Goal: Task Accomplishment & Management: Complete application form

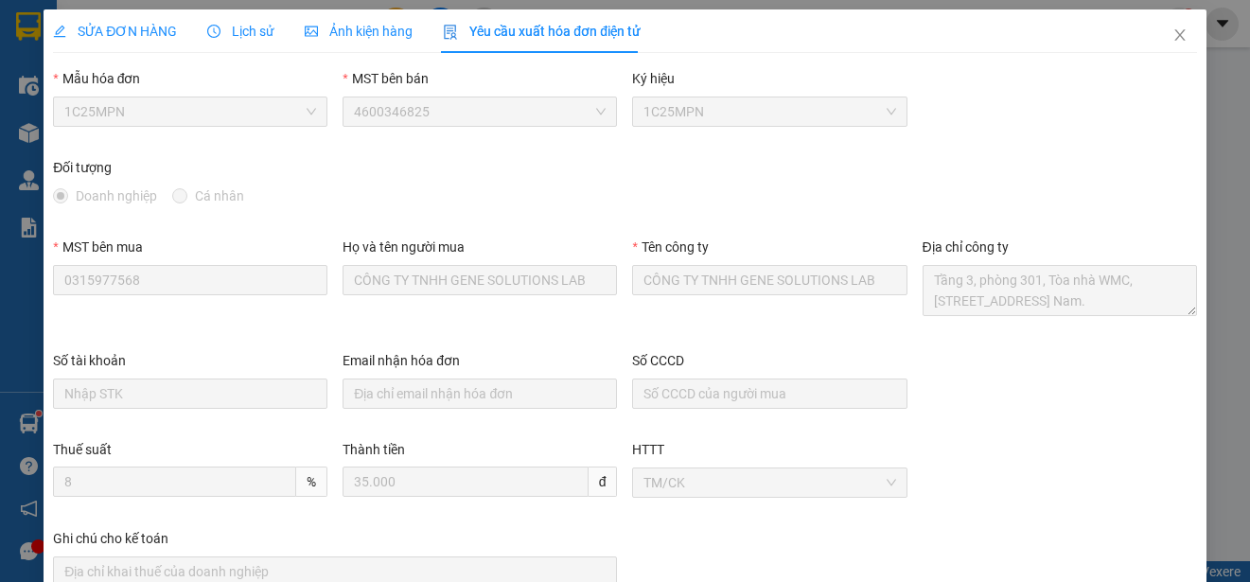
scroll to position [57, 0]
click at [1172, 31] on icon "close" at bounding box center [1179, 34] width 15 height 15
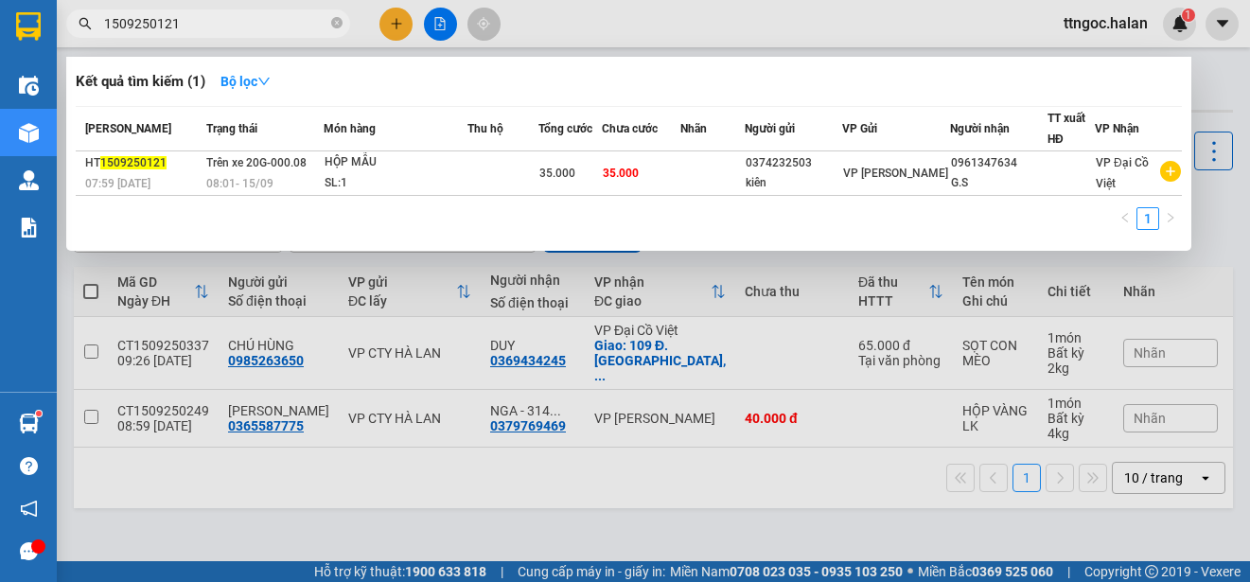
drag, startPoint x: 182, startPoint y: 20, endPoint x: 150, endPoint y: 19, distance: 31.2
click at [150, 19] on input "1509250121" at bounding box center [215, 23] width 223 height 21
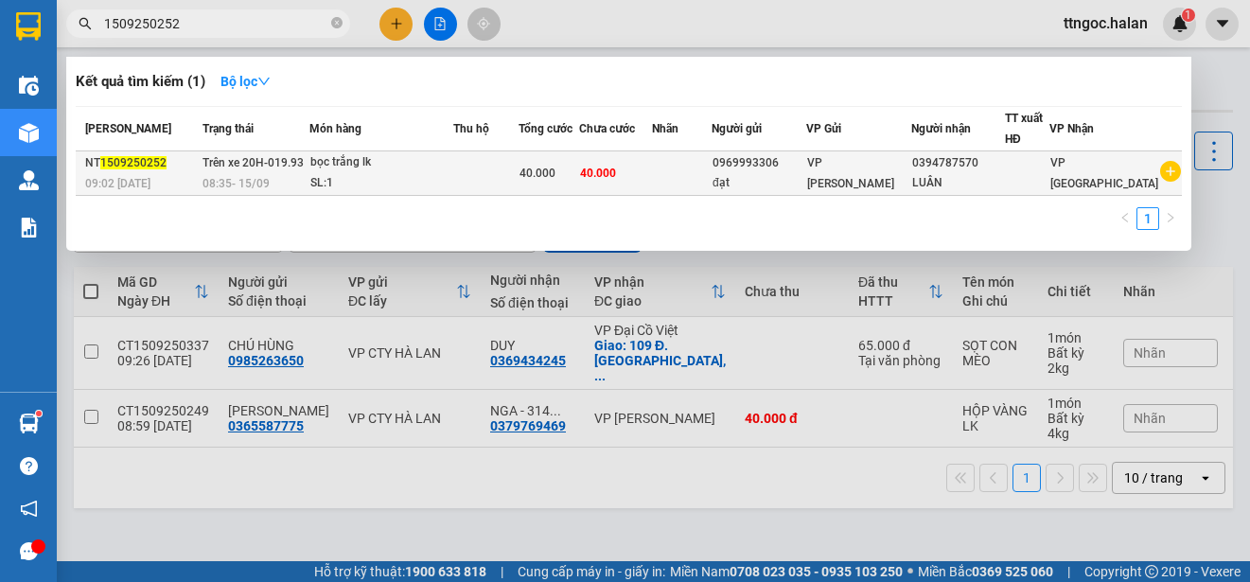
type input "1509250252"
click at [114, 169] on span "1509250252" at bounding box center [133, 162] width 66 height 13
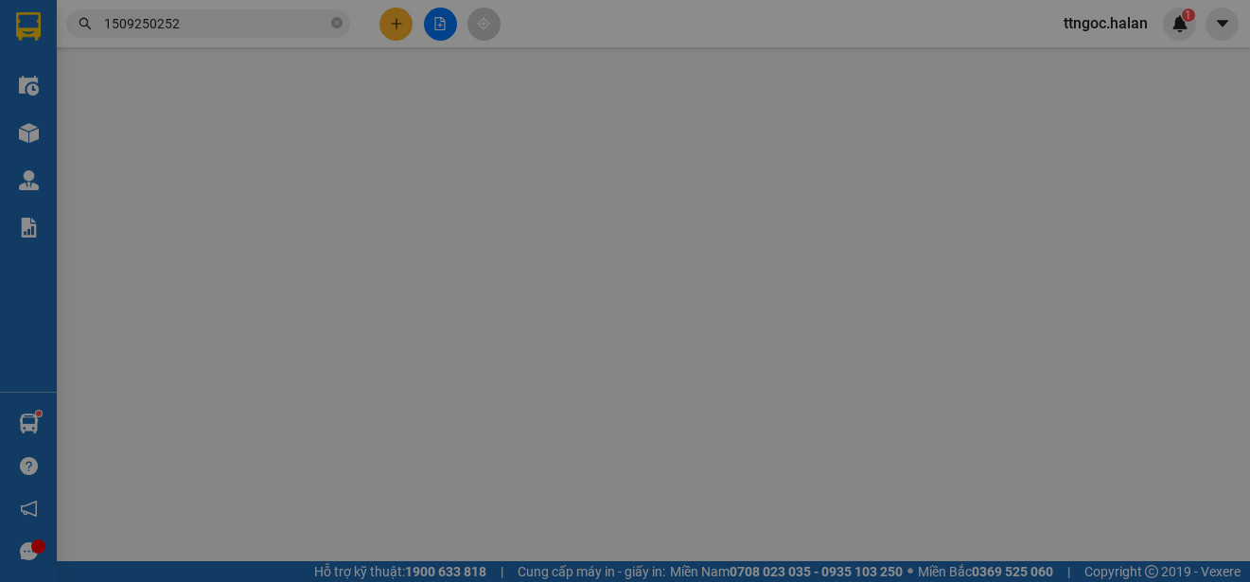
type input "0969993306"
type input "đạt"
type input "0394787570"
type input "LUÂN"
type input "40.000"
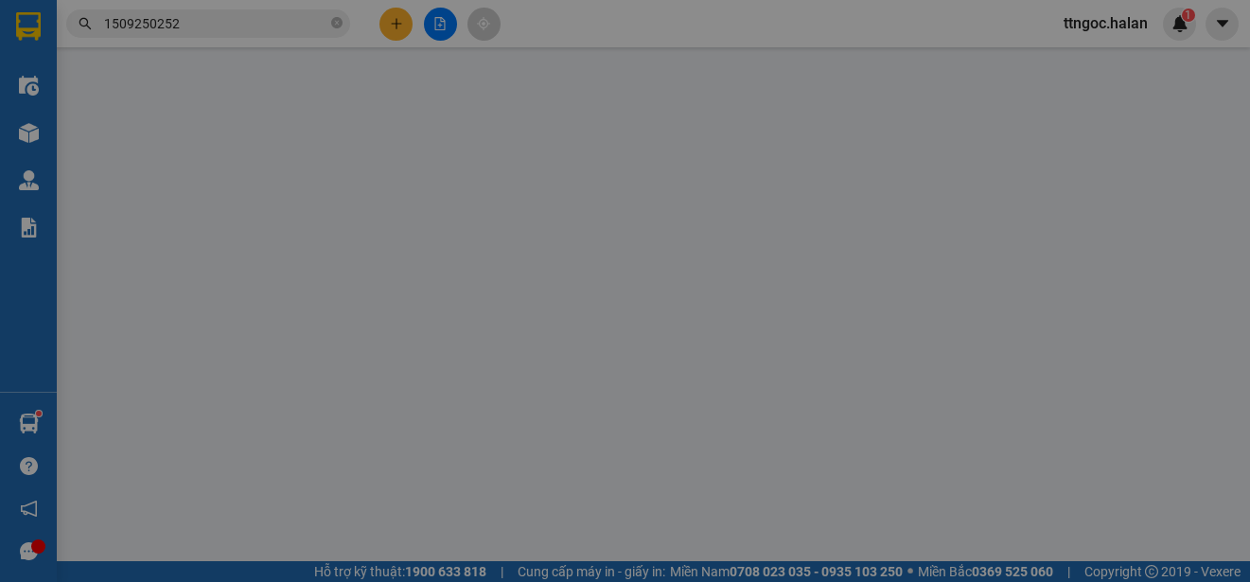
type input "40.000"
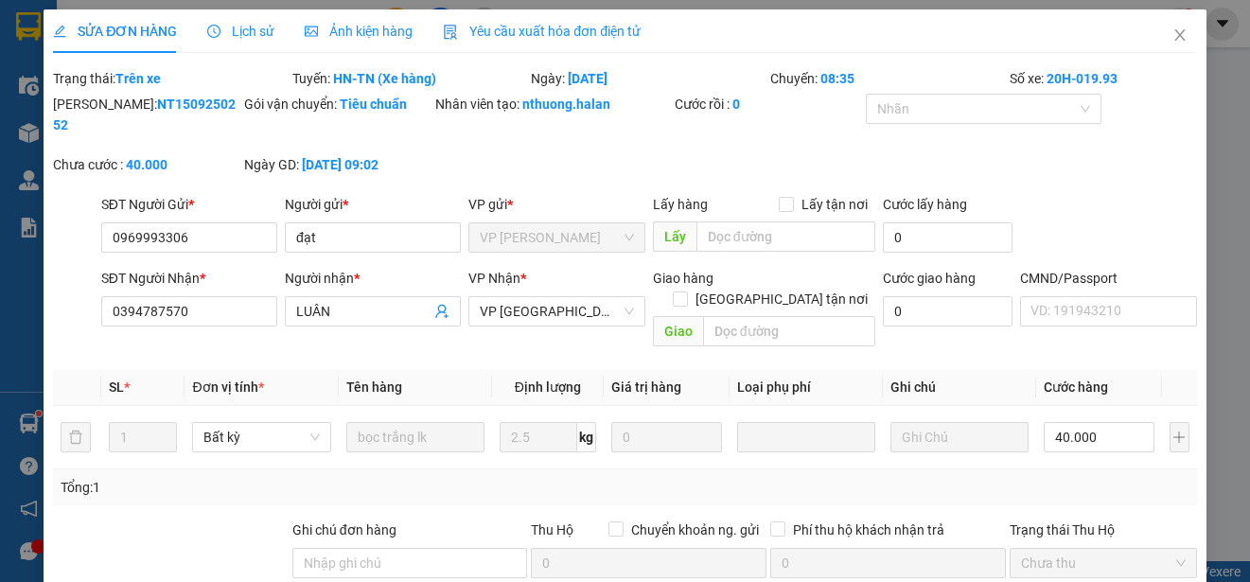
click at [485, 24] on span "Yêu cầu xuất hóa đơn điện tử" at bounding box center [542, 31] width 198 height 15
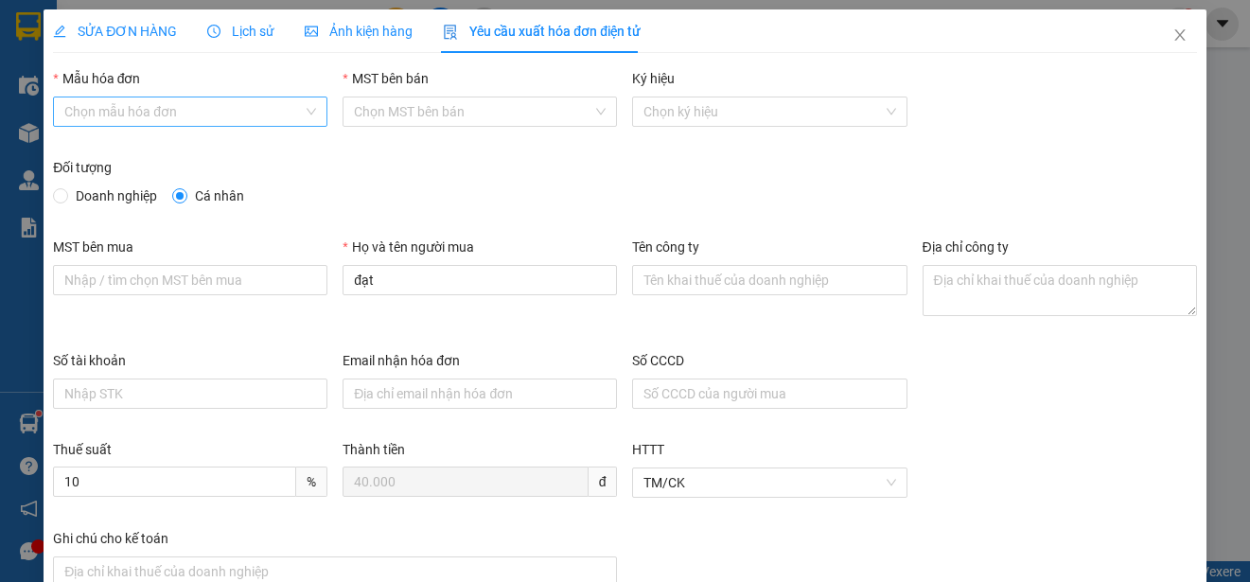
click at [193, 113] on input "Mẫu hóa đơn" at bounding box center [183, 111] width 238 height 28
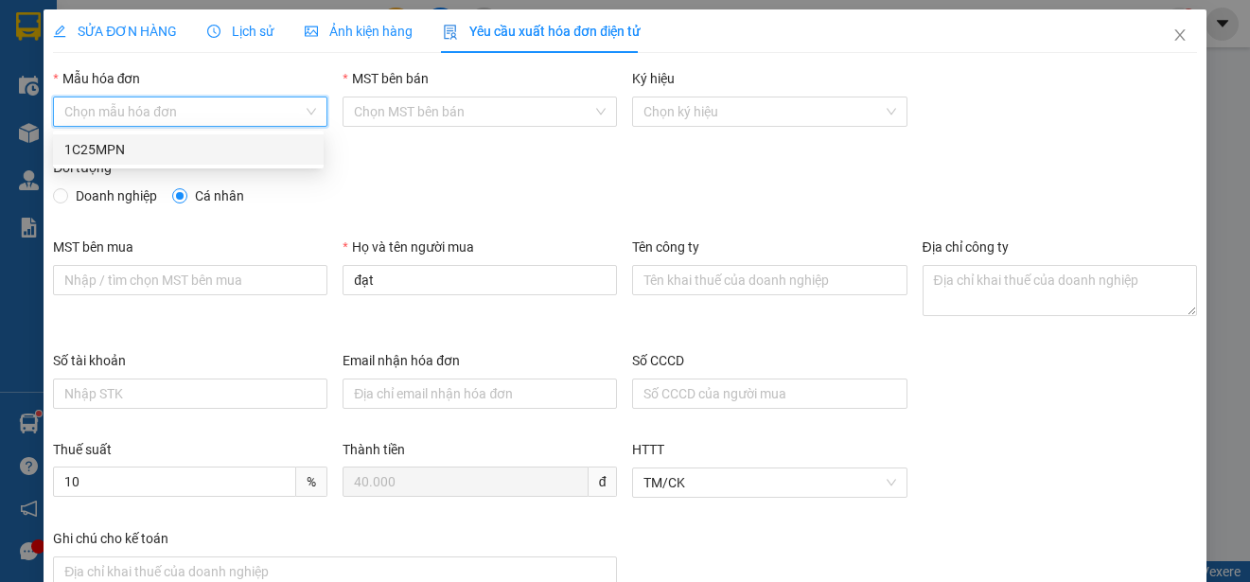
click at [106, 157] on div "1C25MPN" at bounding box center [188, 149] width 248 height 21
type input "8"
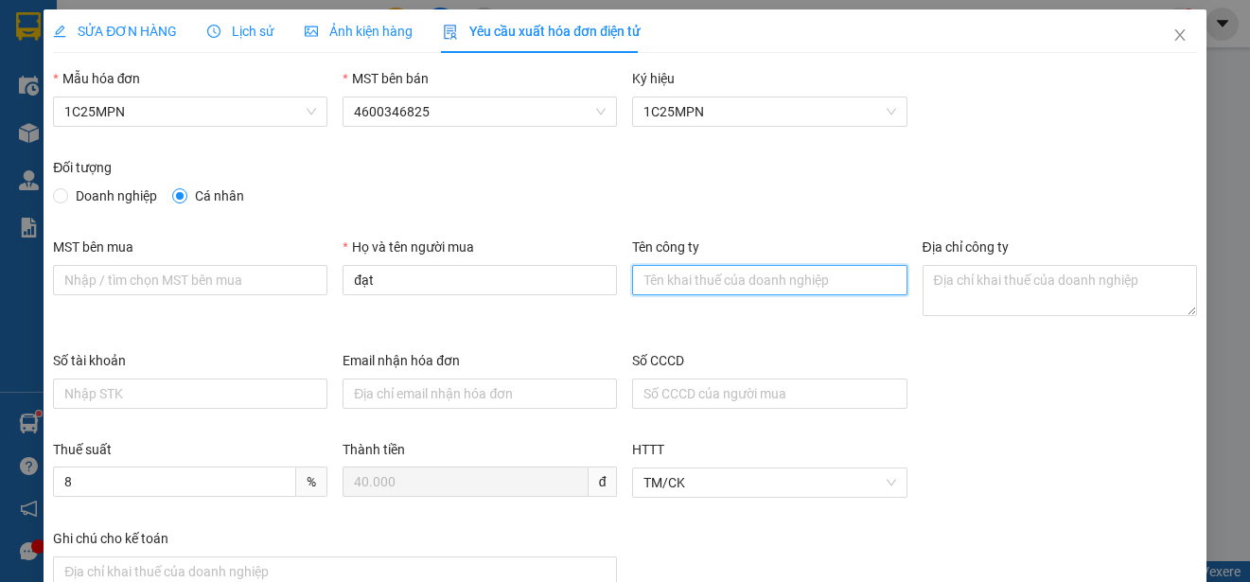
click at [667, 280] on input "Tên công ty" at bounding box center [769, 280] width 274 height 30
paste input "CÔNG TY TNHH SẢN XUẤT VÀ THƯƠNG MẠI LHV [GEOGRAPHIC_DATA]"
type input "CÔNG TY TNHH SẢN XUẤT VÀ THƯƠNG MẠI LHV [GEOGRAPHIC_DATA]"
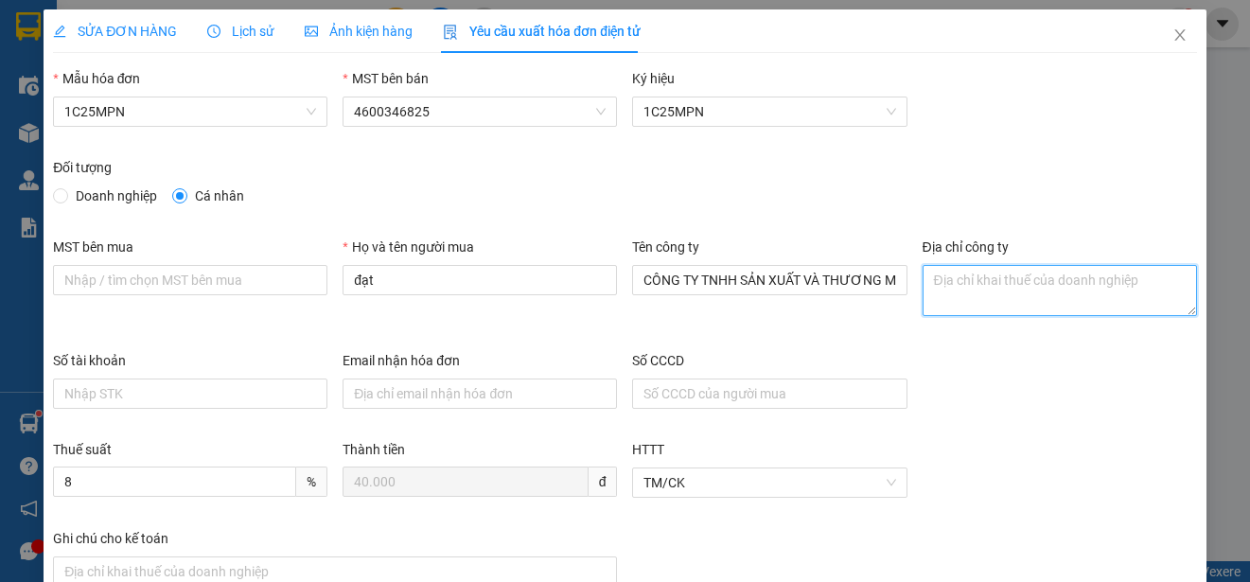
click at [940, 287] on textarea "Địa chỉ công ty" at bounding box center [1059, 290] width 274 height 51
paste textarea "Thôn Ngô Xá, Xã [GEOGRAPHIC_DATA], [GEOGRAPHIC_DATA], [GEOGRAPHIC_DATA]."
type textarea "Thôn Ngô Xá, Xã [GEOGRAPHIC_DATA], [GEOGRAPHIC_DATA], [GEOGRAPHIC_DATA]."
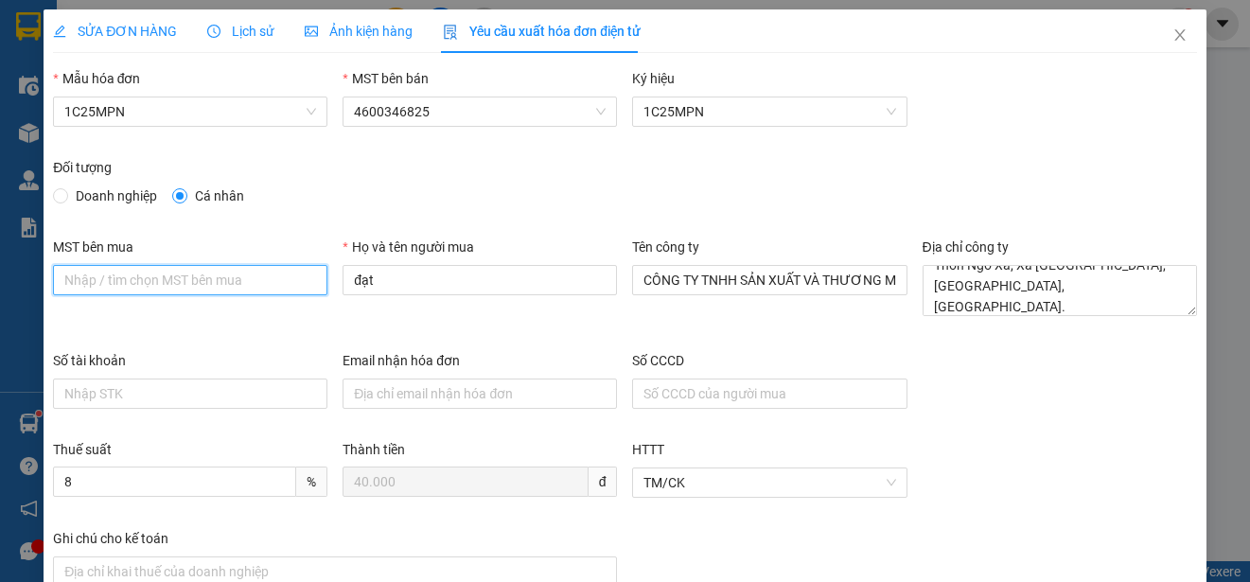
click at [86, 277] on input "MST bên mua" at bounding box center [190, 280] width 274 height 30
paste input "2301206093"
type input "2301206093"
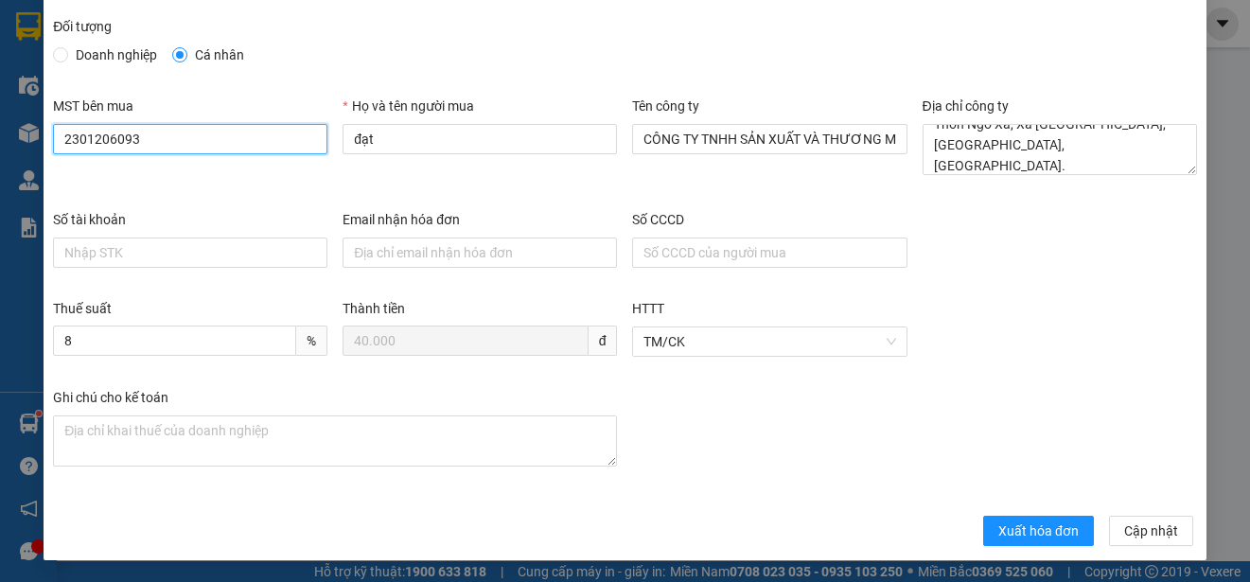
scroll to position [142, 0]
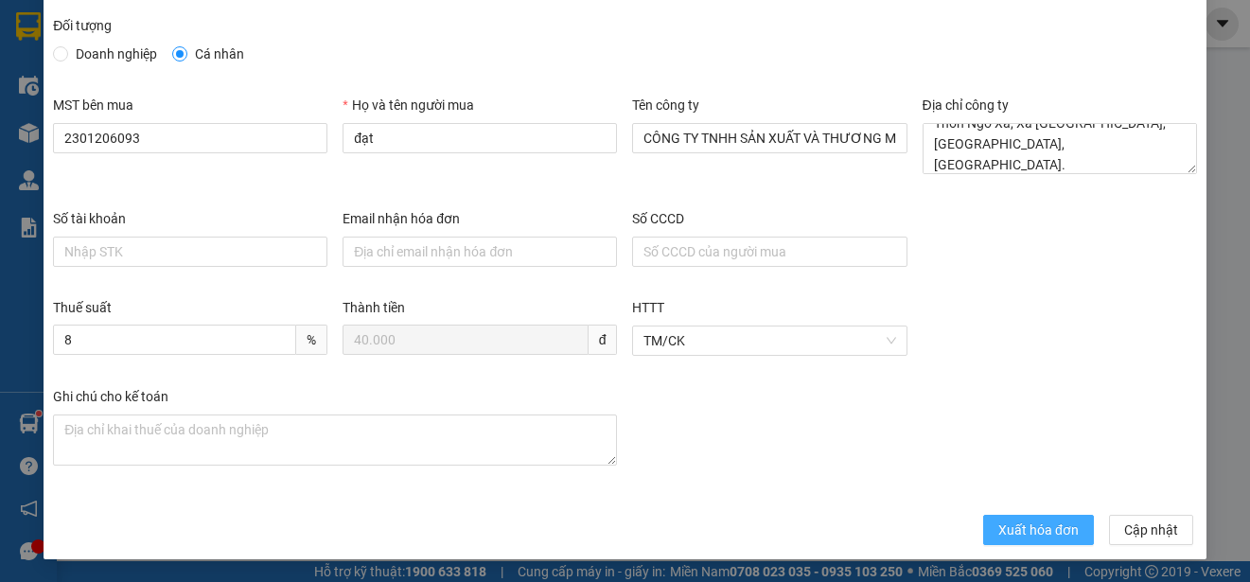
click at [1002, 530] on span "Xuất hóa đơn" at bounding box center [1038, 529] width 80 height 21
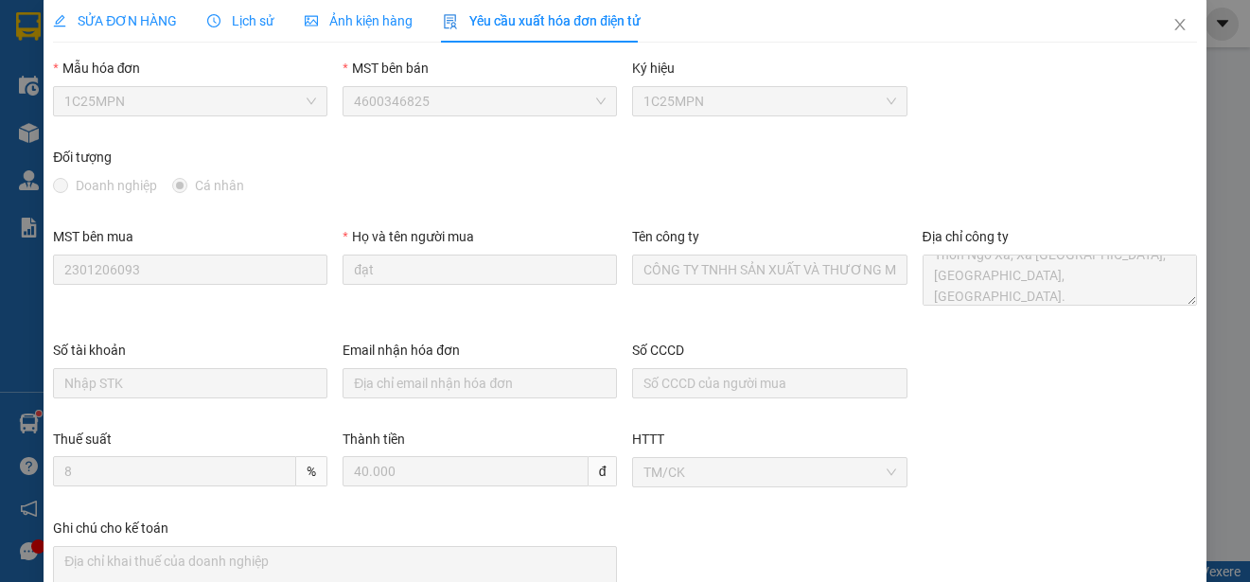
scroll to position [0, 0]
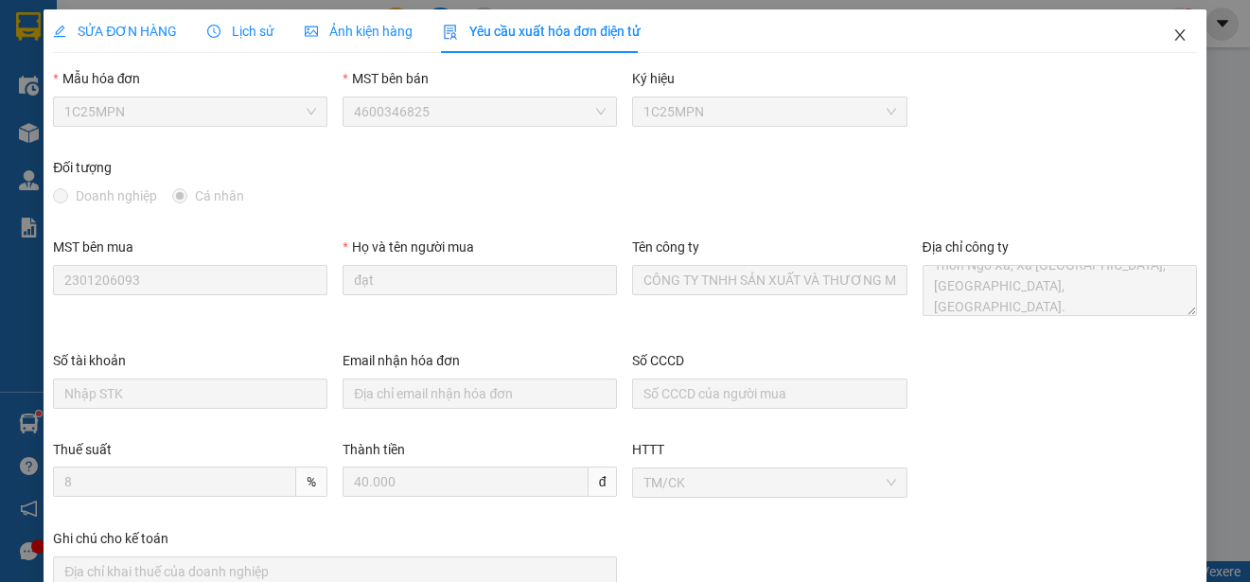
click at [1172, 36] on icon "close" at bounding box center [1179, 34] width 15 height 15
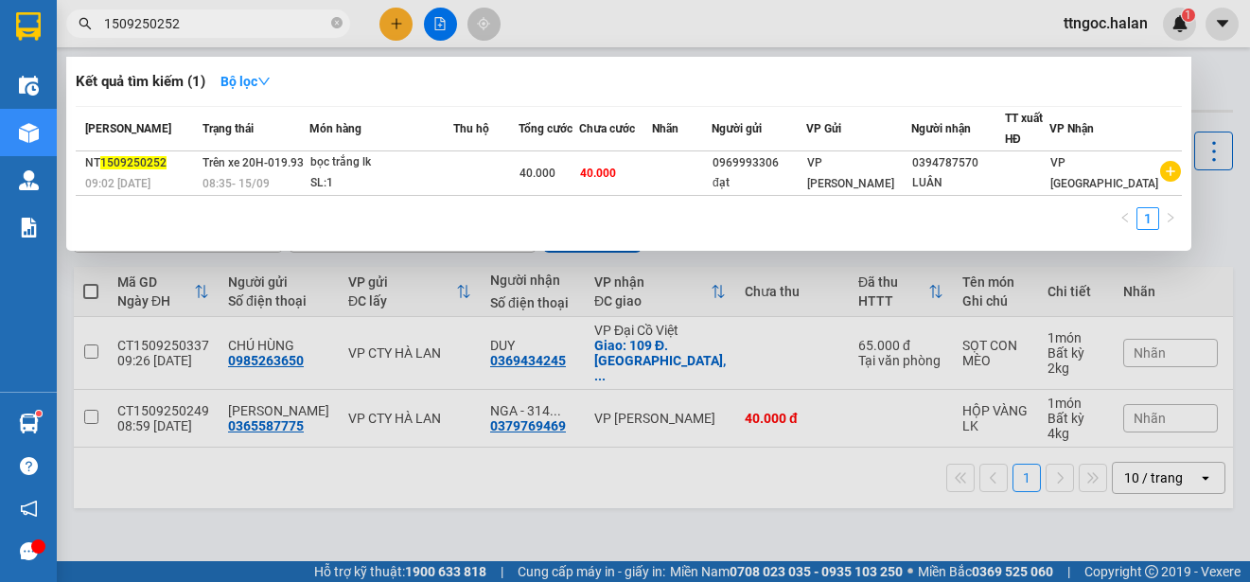
drag, startPoint x: 192, startPoint y: 16, endPoint x: 157, endPoint y: 23, distance: 35.6
click at [157, 23] on input "1509250252" at bounding box center [215, 23] width 223 height 21
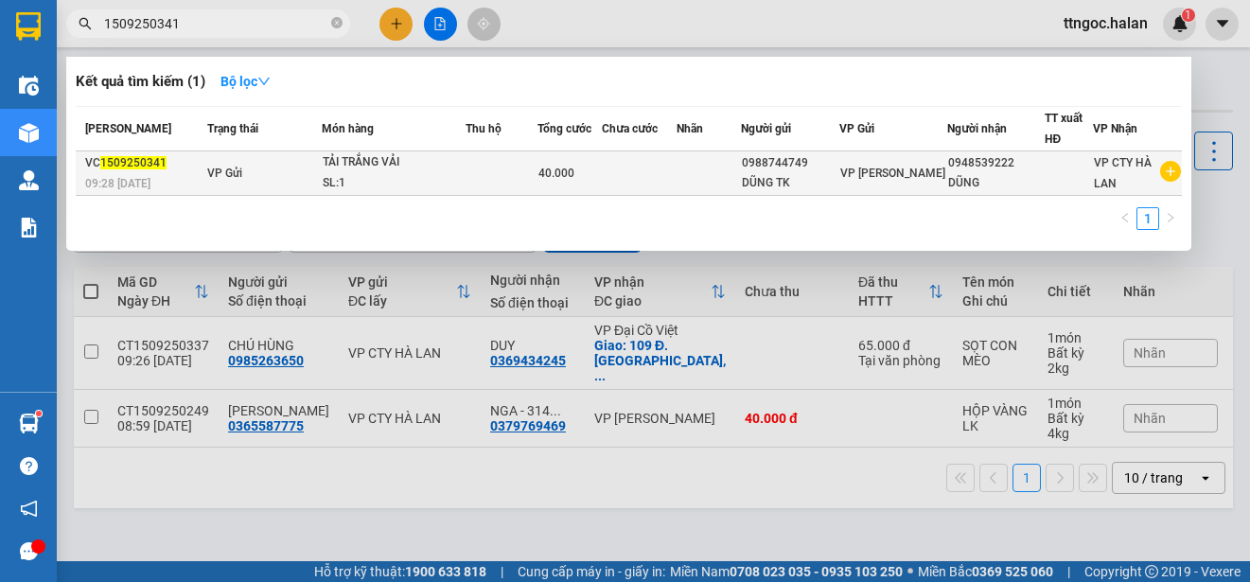
type input "1509250341"
click at [120, 177] on span "09:28 [DATE]" at bounding box center [117, 183] width 65 height 13
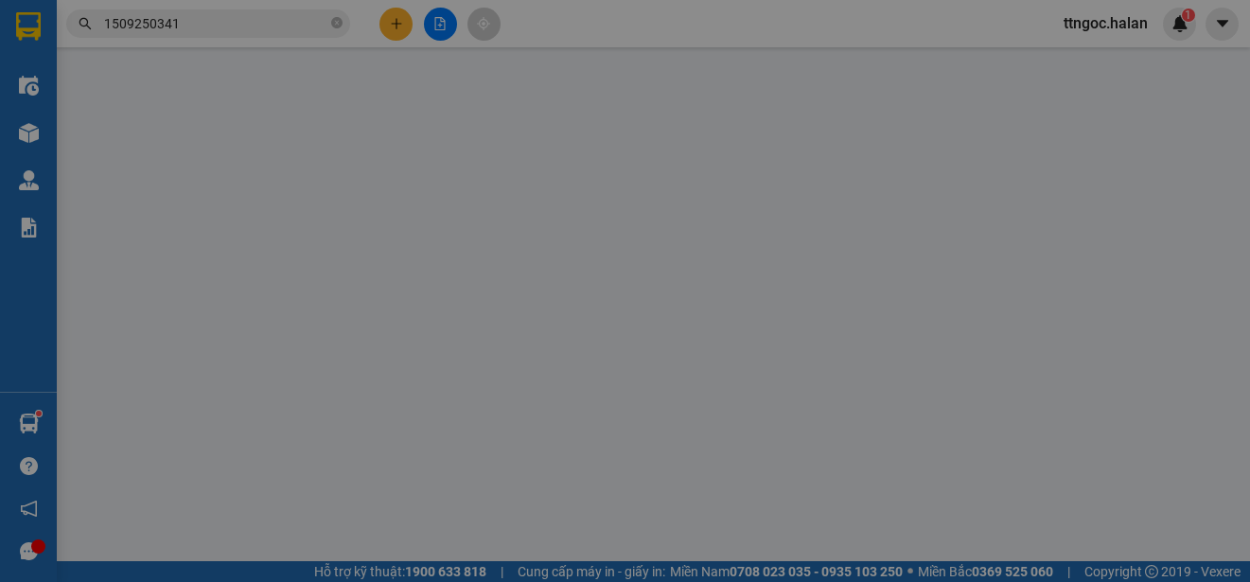
type input "0988744749"
type input "DŨNG TK"
type input "0948539222"
type input "DŨNG"
type input "40.000"
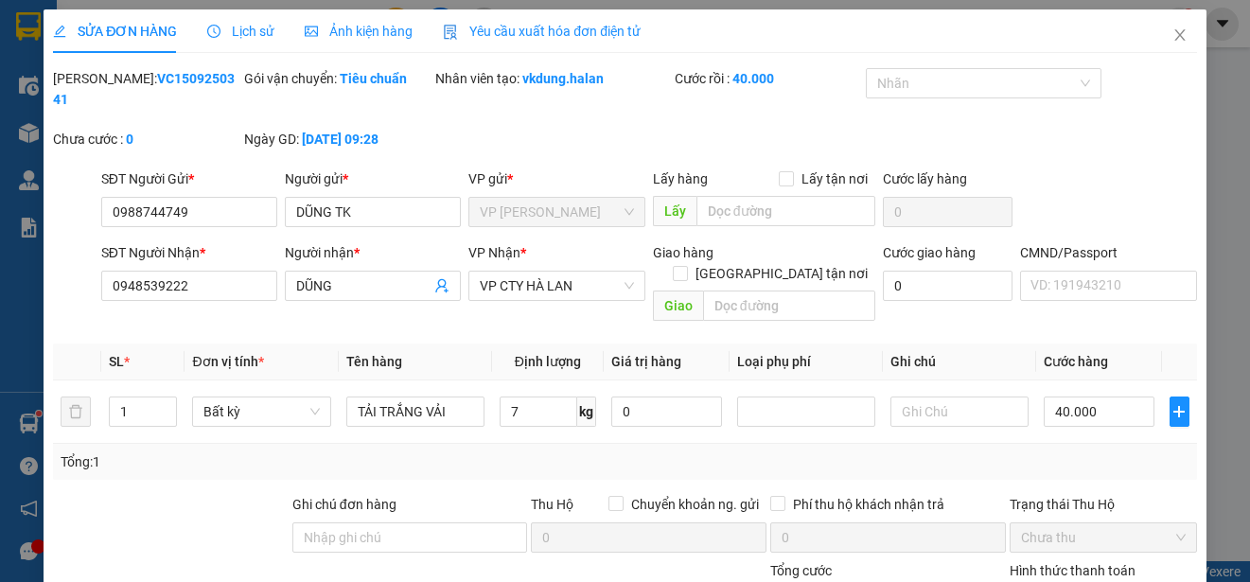
click at [559, 28] on span "Yêu cầu xuất hóa đơn điện tử" at bounding box center [542, 31] width 198 height 15
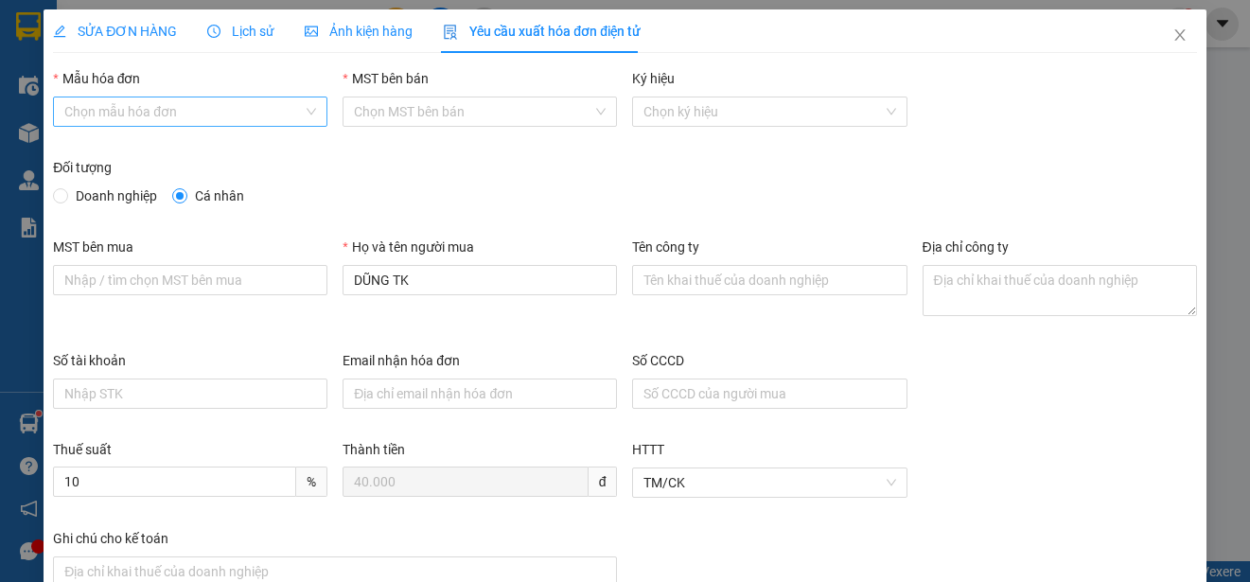
click at [168, 123] on input "Mẫu hóa đơn" at bounding box center [183, 111] width 238 height 28
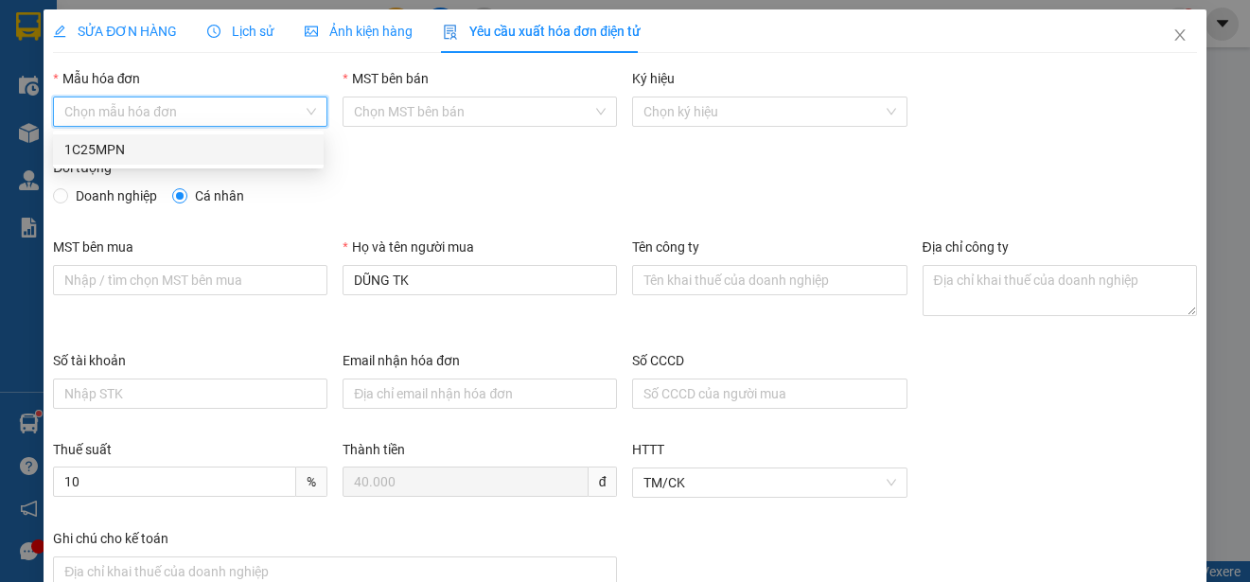
click at [106, 149] on div "1C25MPN" at bounding box center [188, 149] width 248 height 21
type input "8"
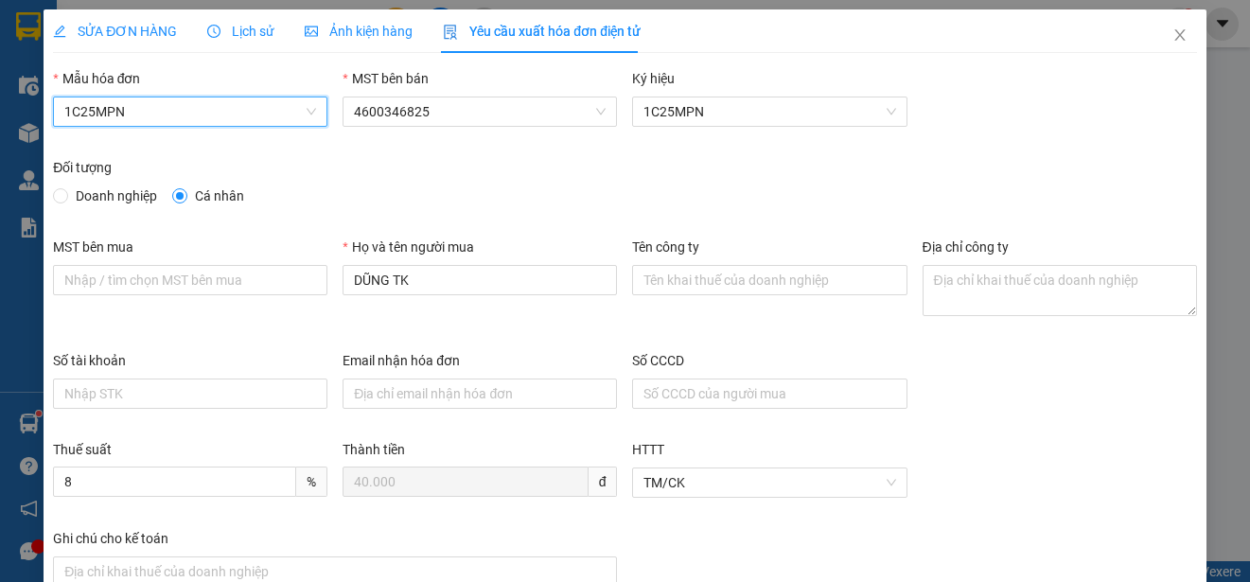
click at [80, 192] on span "Doanh nghiệp" at bounding box center [116, 195] width 97 height 21
click at [66, 192] on input "Doanh nghiệp" at bounding box center [59, 194] width 13 height 13
radio input "true"
radio input "false"
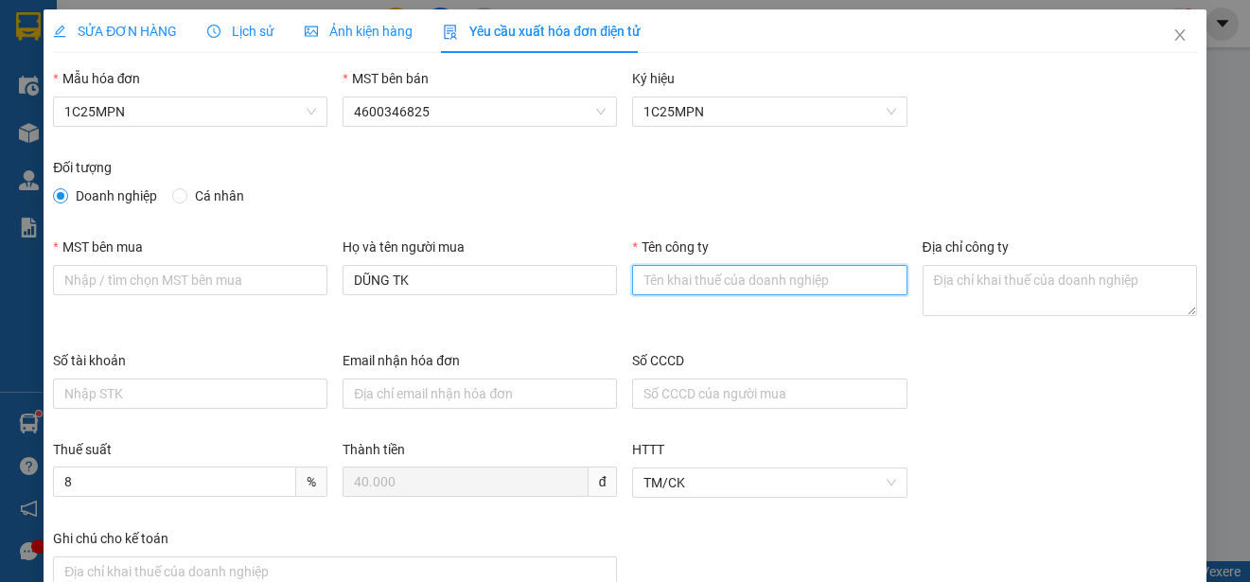
click at [708, 280] on input "Tên công ty" at bounding box center [769, 280] width 274 height 30
paste input "CÔNG TY CỔ PHẦN PHONG CÁCH ANH"
type input "CÔNG TY CỔ PHẦN PHONG CÁCH ANH"
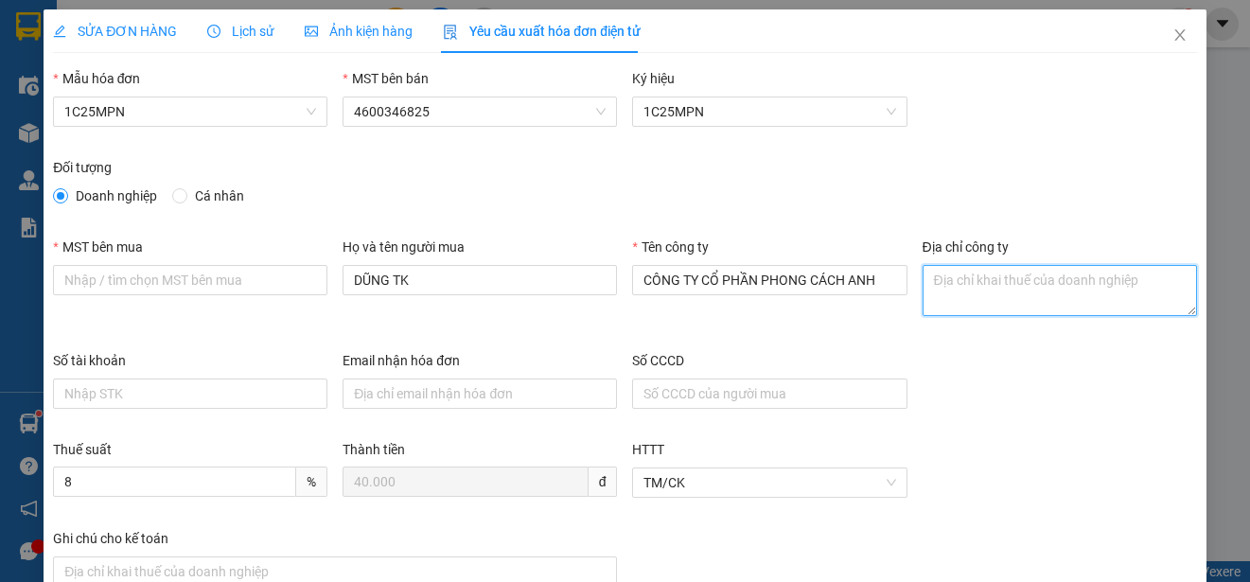
click at [922, 280] on textarea "Địa chỉ công ty" at bounding box center [1059, 290] width 274 height 51
paste textarea "Số [STREET_ADDRESS] Nam"
type textarea "Số [STREET_ADDRESS] Nam"
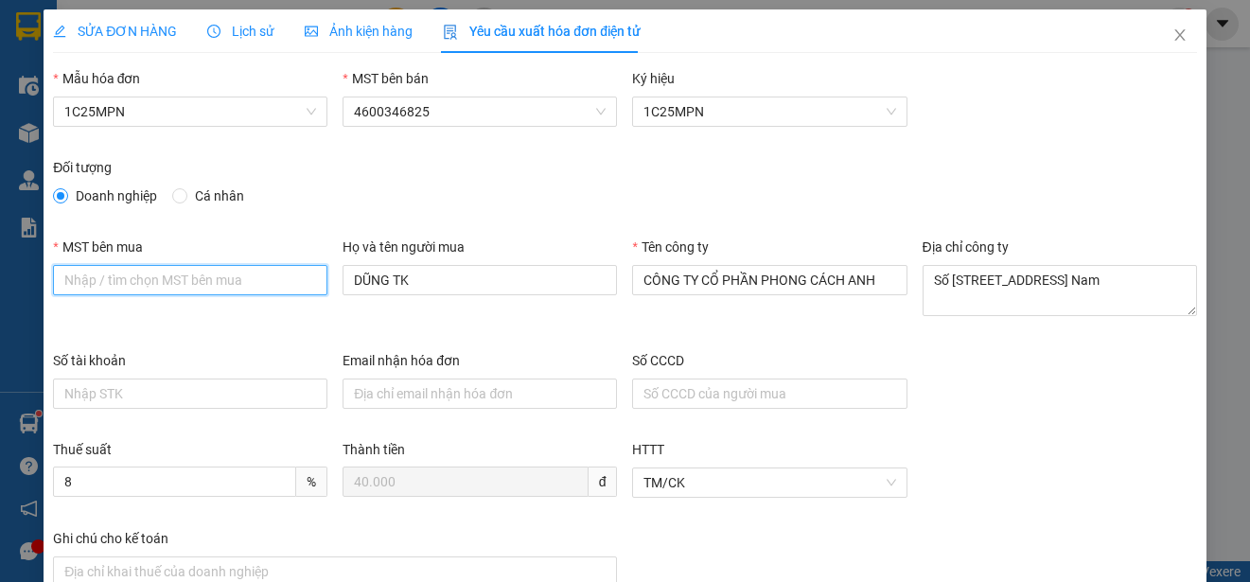
paste input "0101525194"
type input "0101525194"
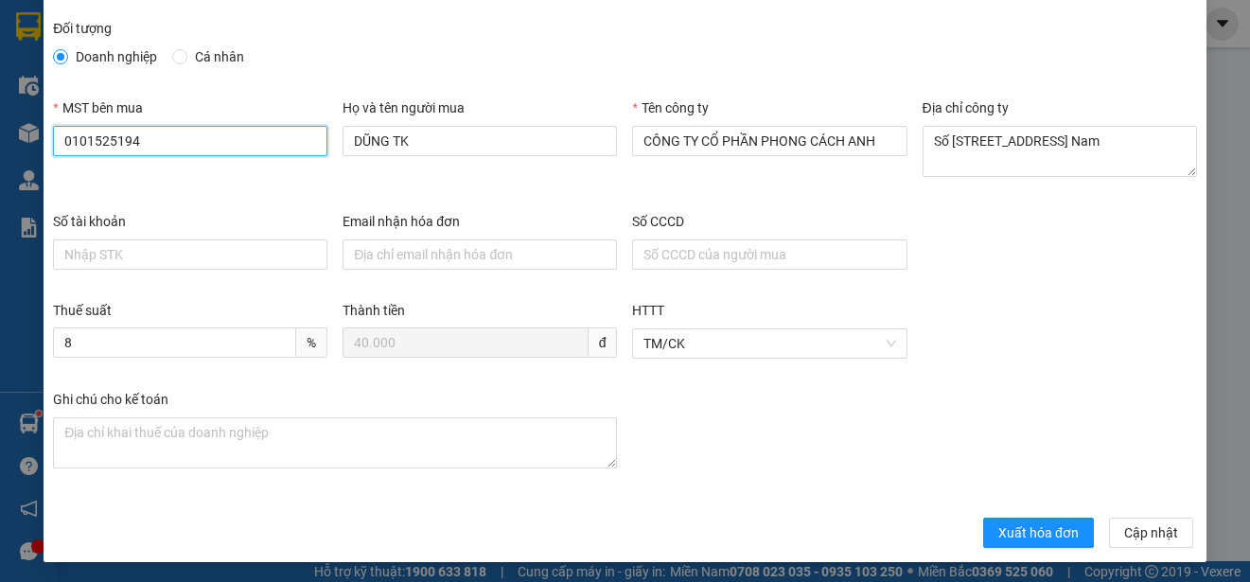
scroll to position [142, 0]
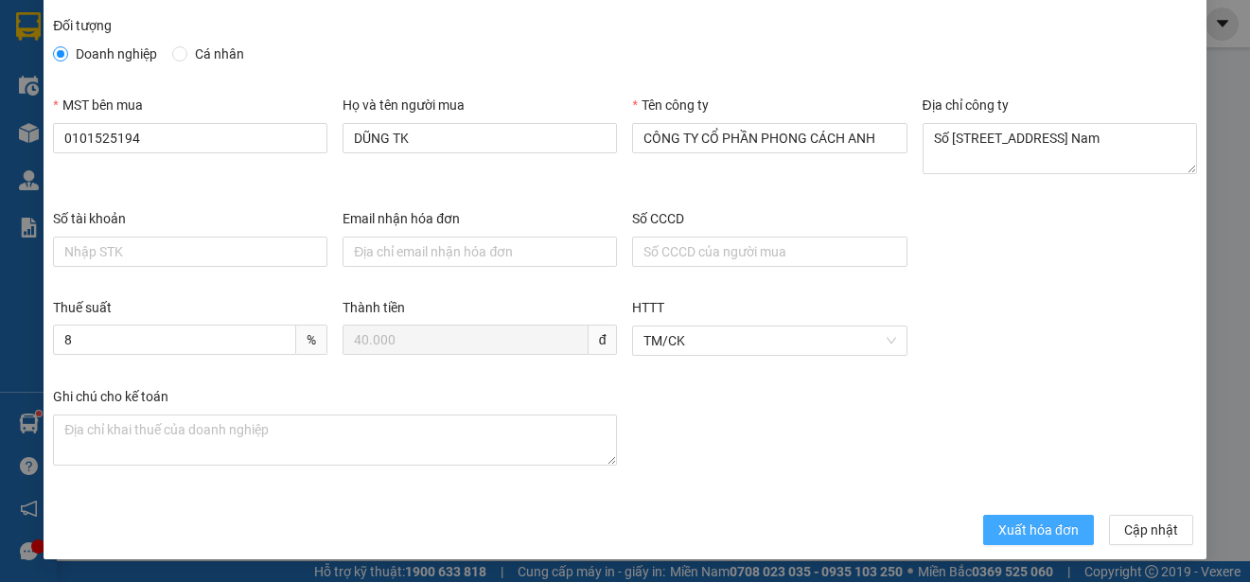
click at [983, 529] on button "Xuất hóa đơn" at bounding box center [1038, 530] width 111 height 30
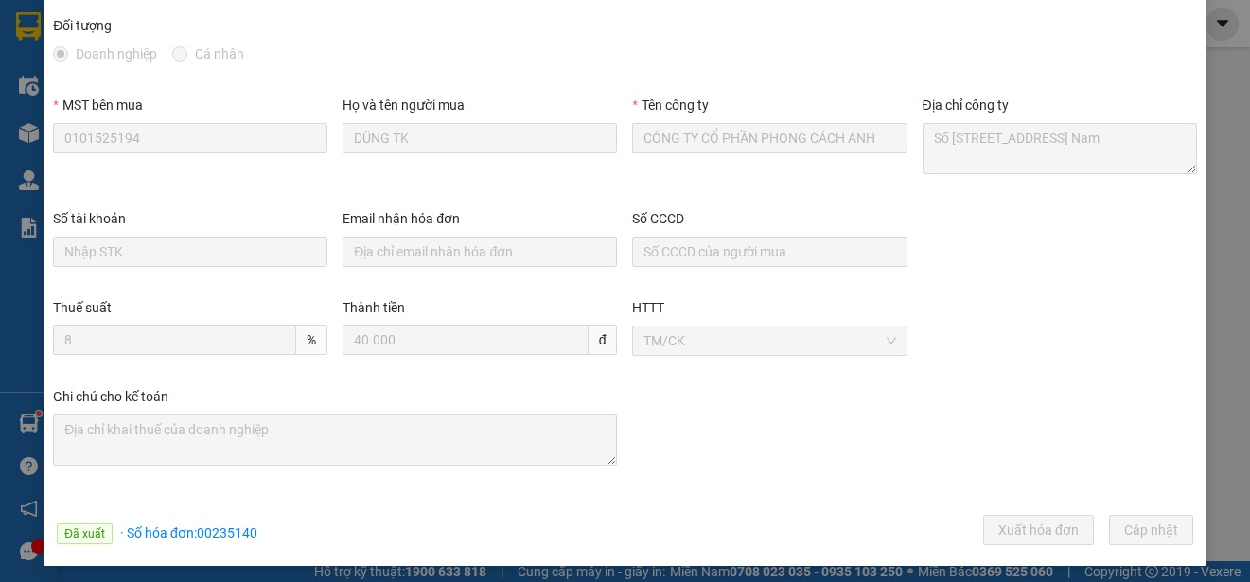
scroll to position [0, 0]
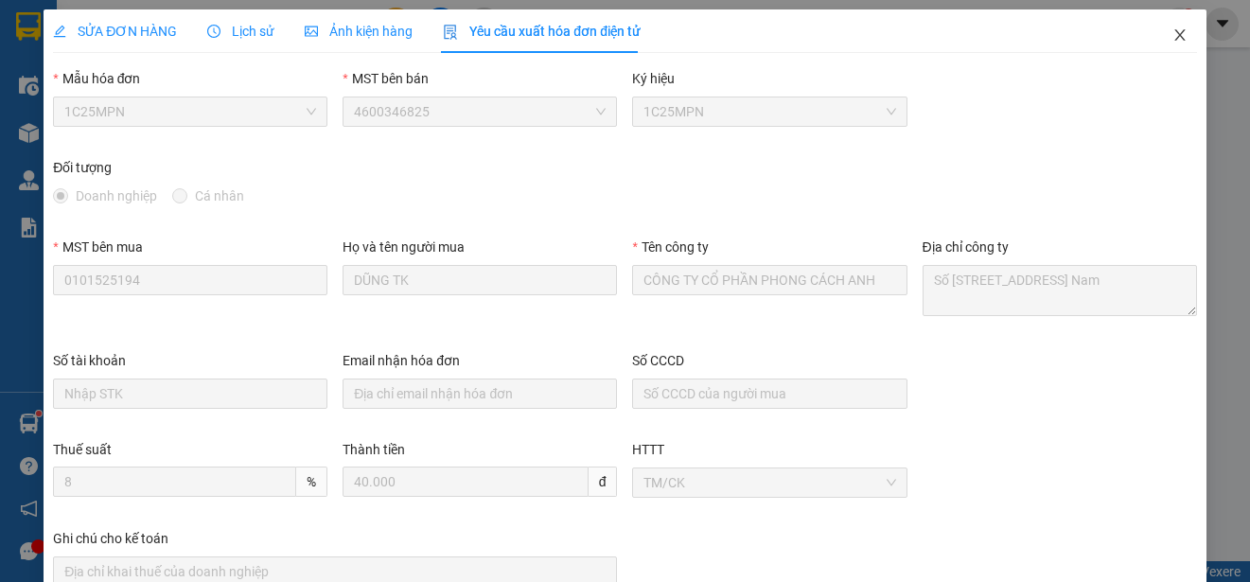
click at [1174, 32] on icon "close" at bounding box center [1179, 34] width 10 height 11
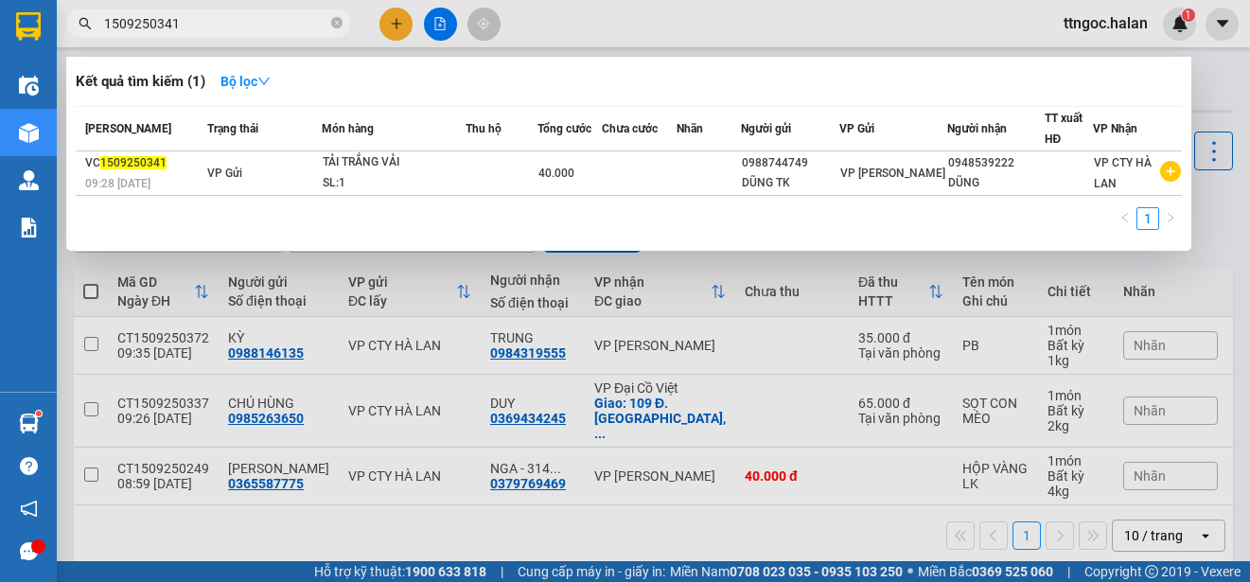
drag, startPoint x: 180, startPoint y: 17, endPoint x: 161, endPoint y: 18, distance: 18.9
click at [162, 21] on input "1509250341" at bounding box center [215, 23] width 223 height 21
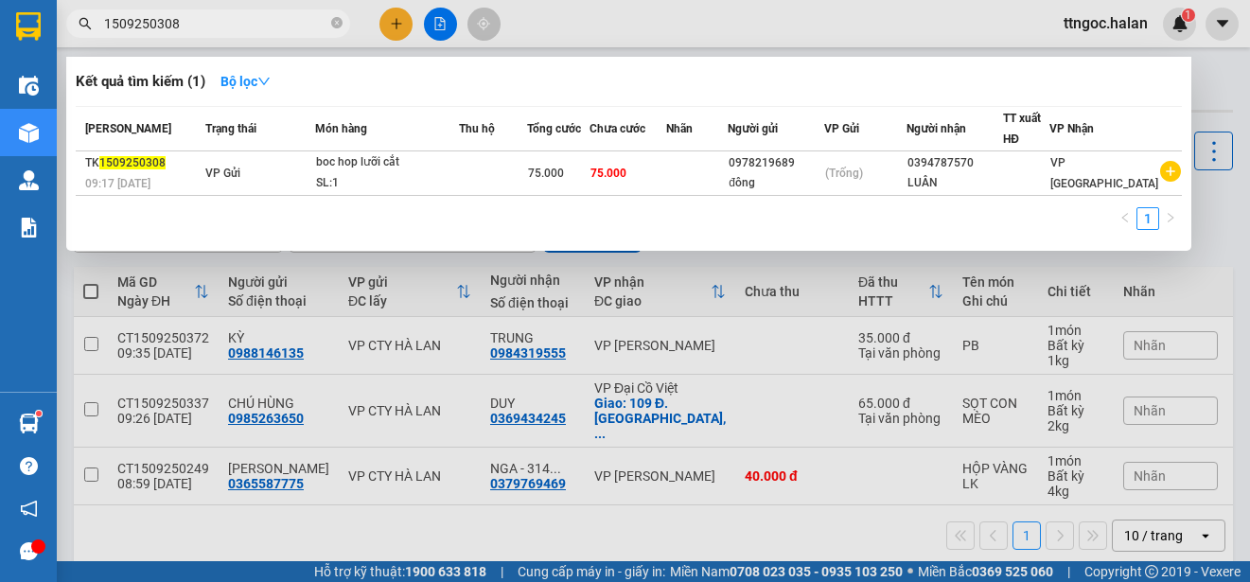
type input "1509250308"
click at [101, 126] on span "[PERSON_NAME]" at bounding box center [128, 128] width 86 height 13
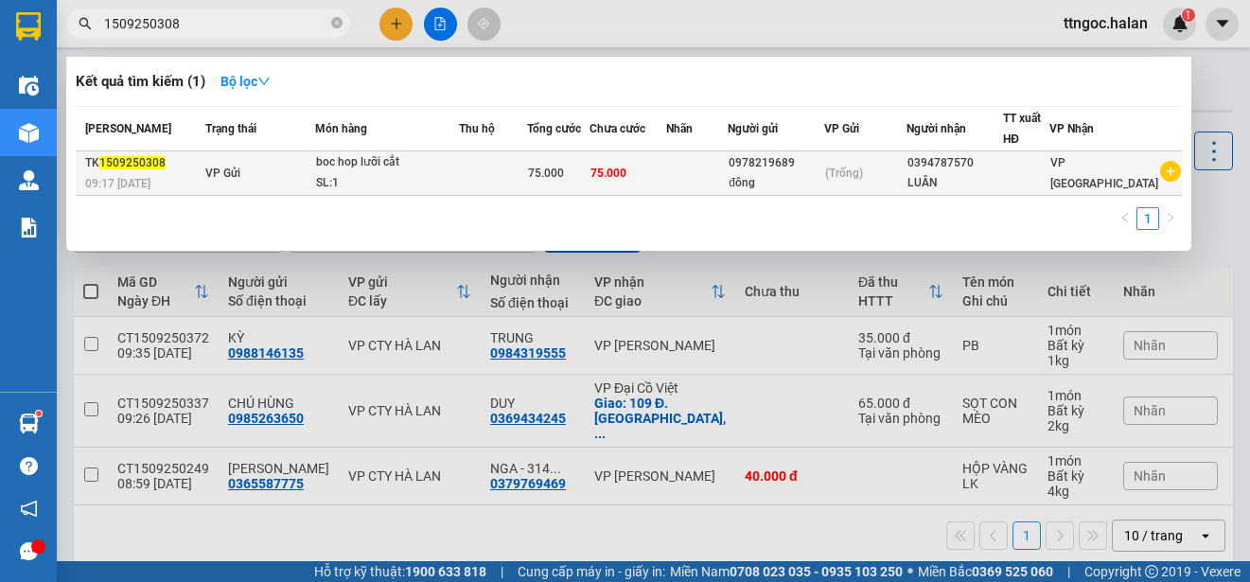
click at [121, 166] on span "1509250308" at bounding box center [132, 162] width 66 height 13
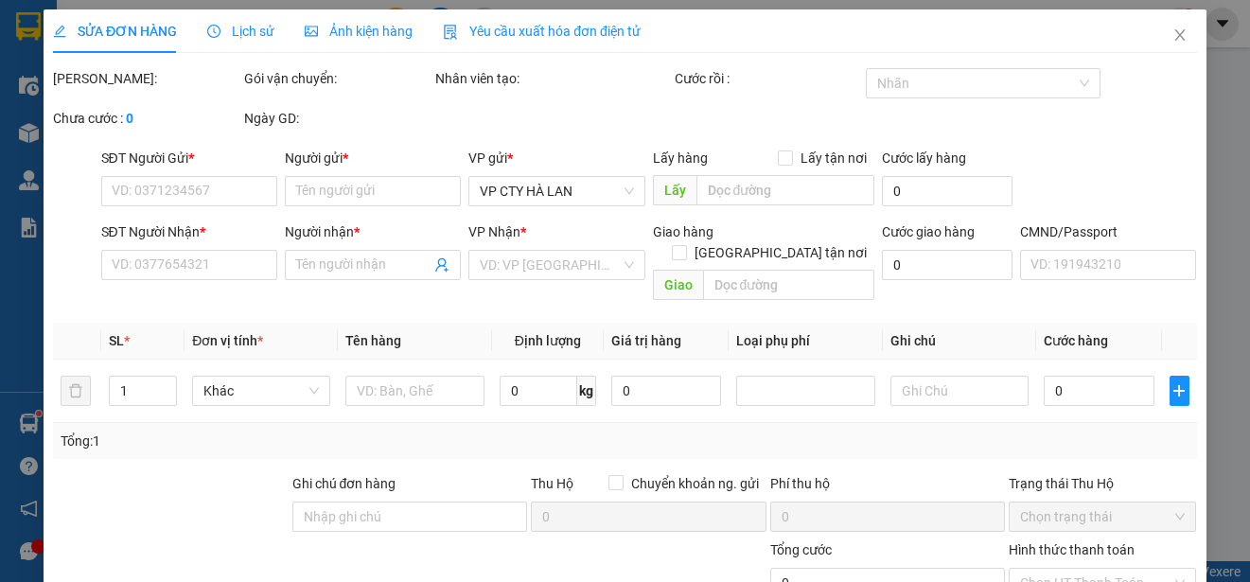
type input "0978219689"
type input "đông"
type input "0394787570"
type input "LUÂN"
type input "75.000"
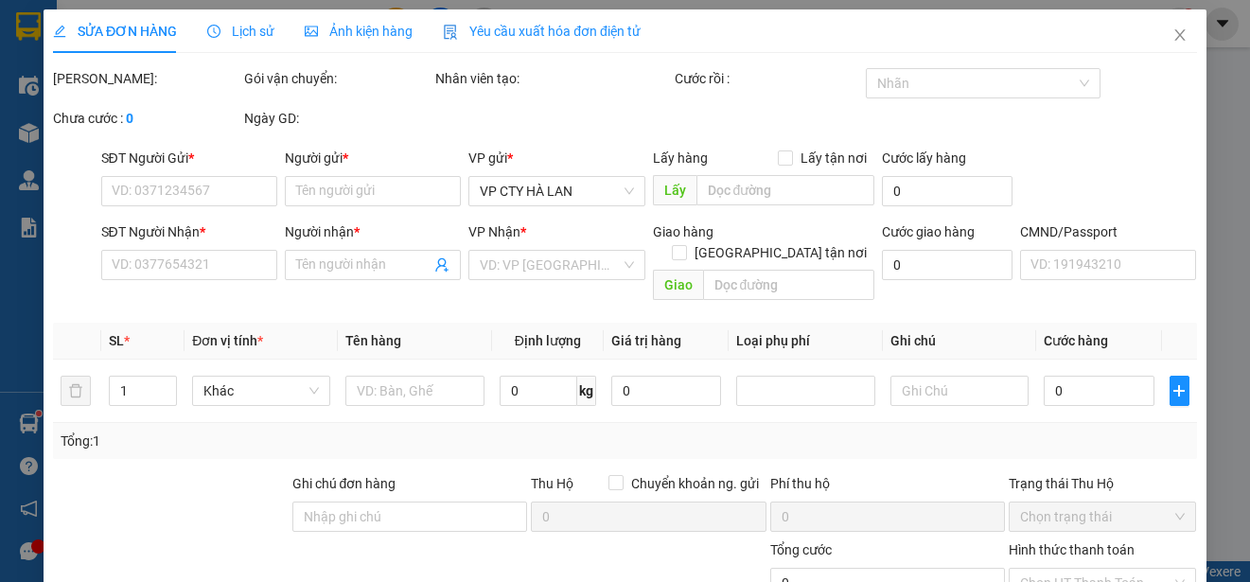
type input "75.000"
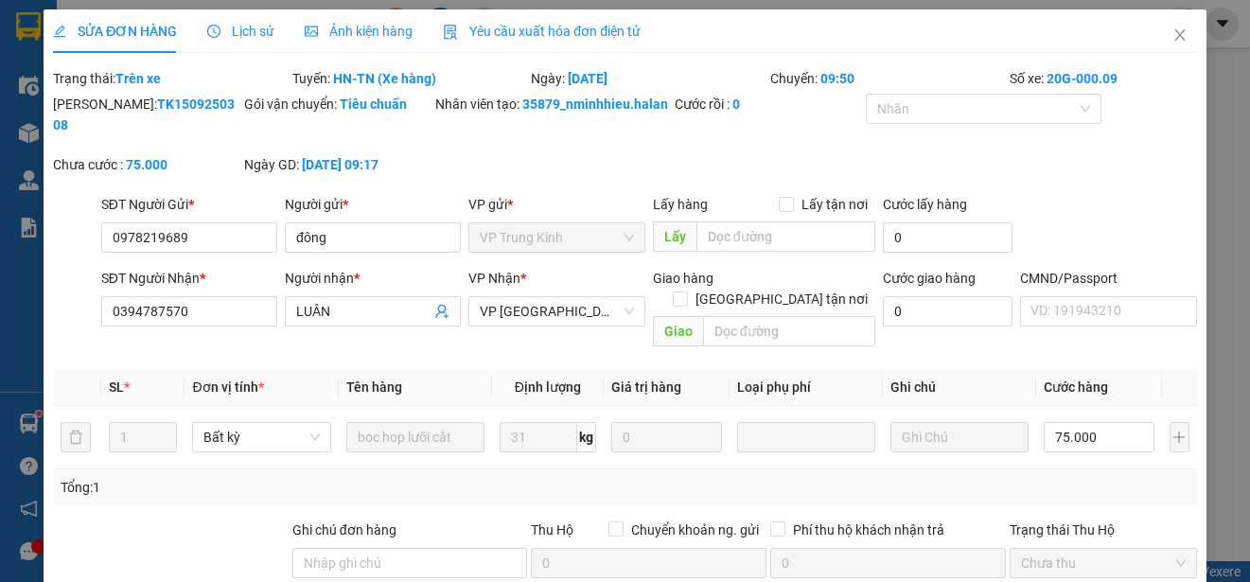
click at [579, 28] on span "Yêu cầu xuất hóa đơn điện tử" at bounding box center [542, 31] width 198 height 15
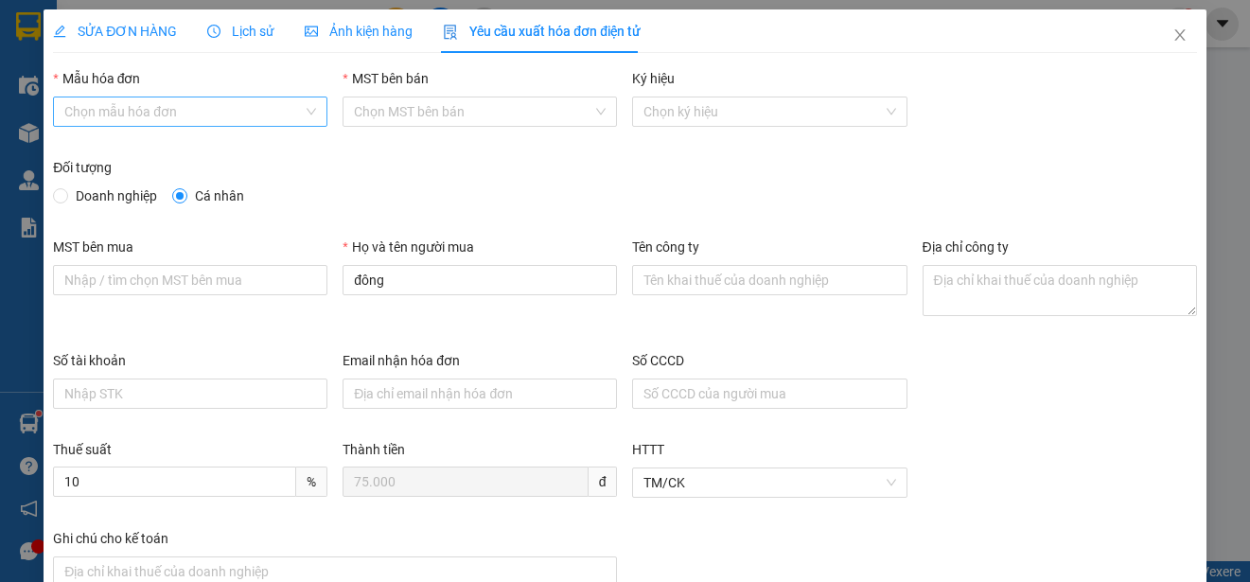
click at [199, 101] on input "Mẫu hóa đơn" at bounding box center [183, 111] width 238 height 28
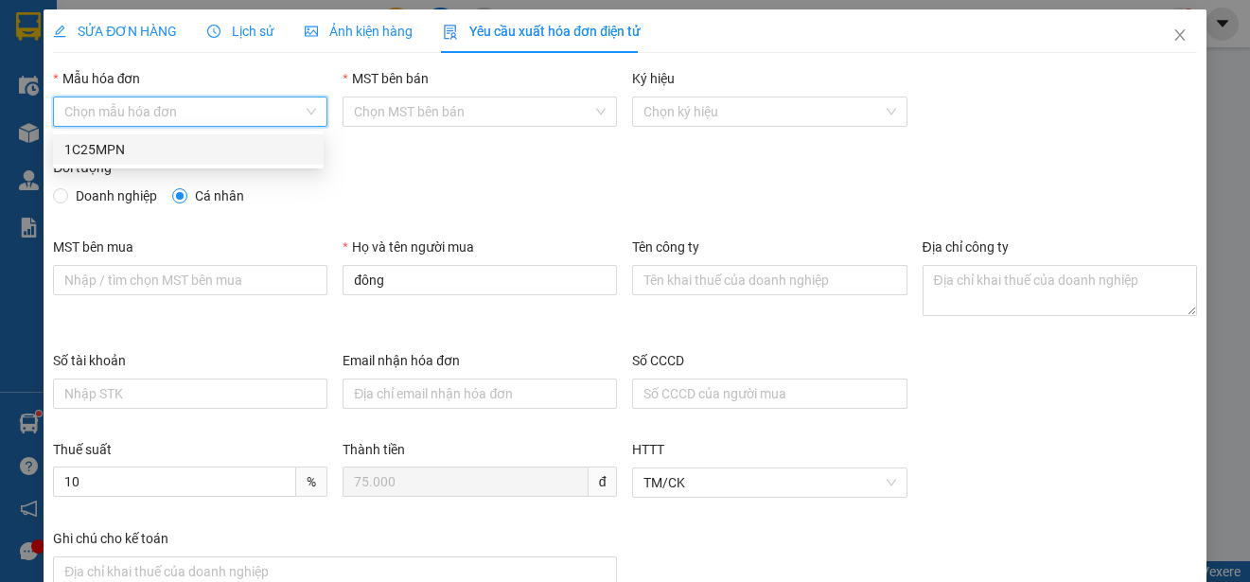
click at [132, 148] on div "1C25MPN" at bounding box center [188, 149] width 248 height 21
type input "8"
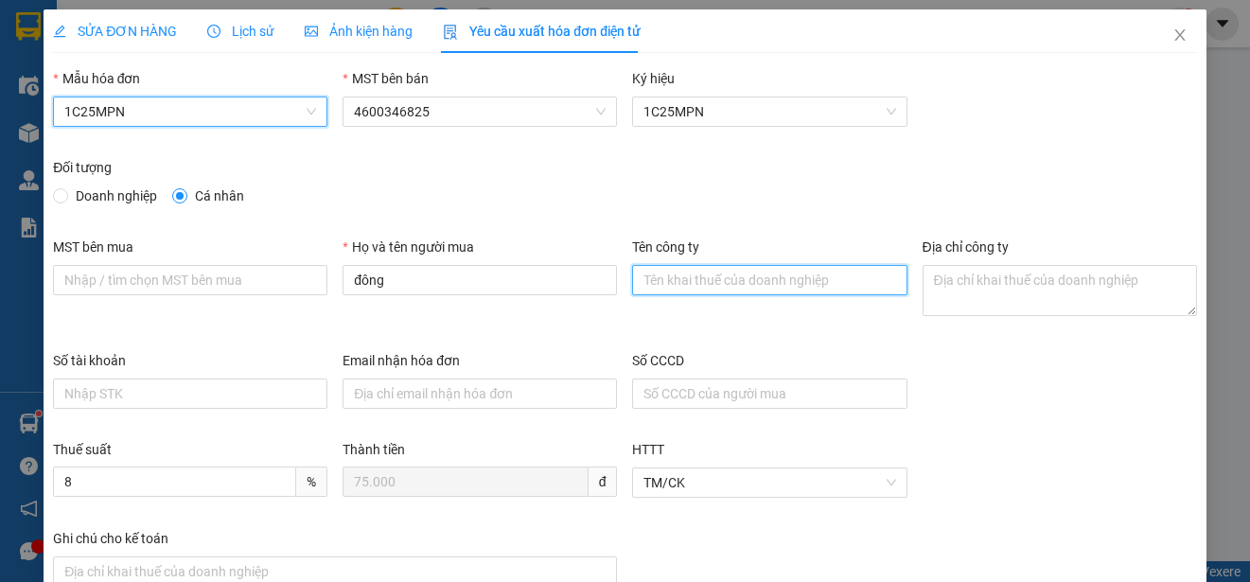
click at [693, 278] on input "Tên công ty" at bounding box center [769, 280] width 274 height 30
paste input "CÔNG TY TNHH SẢN XUẤT VÀ THƯƠNG MẠI LHV [GEOGRAPHIC_DATA]"
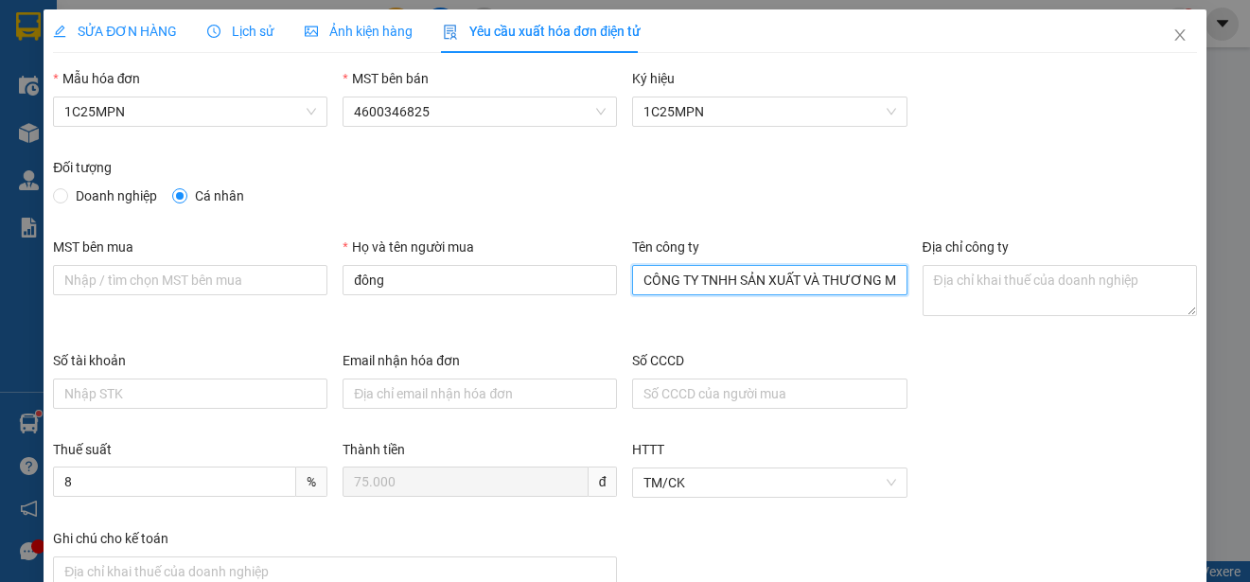
scroll to position [0, 107]
type input "CÔNG TY TNHH SẢN XUẤT VÀ THƯƠNG MẠI LHV [GEOGRAPHIC_DATA]"
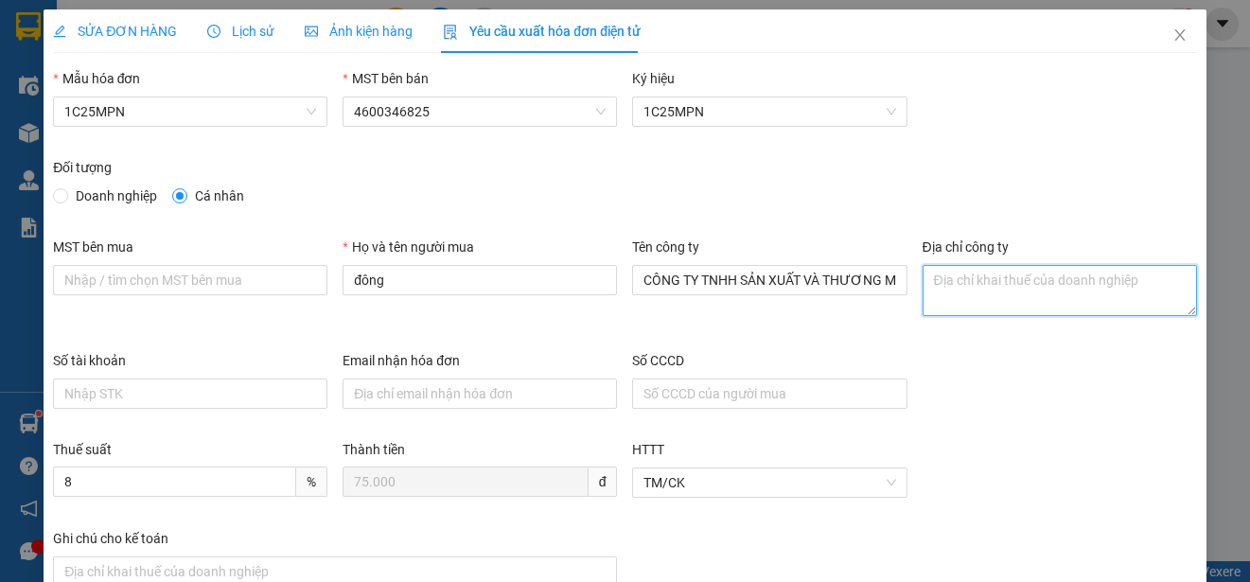
click at [955, 288] on textarea "Địa chỉ công ty" at bounding box center [1059, 290] width 274 height 51
paste textarea "Thôn Ngô Xá, Xã [GEOGRAPHIC_DATA], [GEOGRAPHIC_DATA], [GEOGRAPHIC_DATA]"
type textarea "Thôn Ngô Xá, Xã [GEOGRAPHIC_DATA], [GEOGRAPHIC_DATA], [GEOGRAPHIC_DATA]"
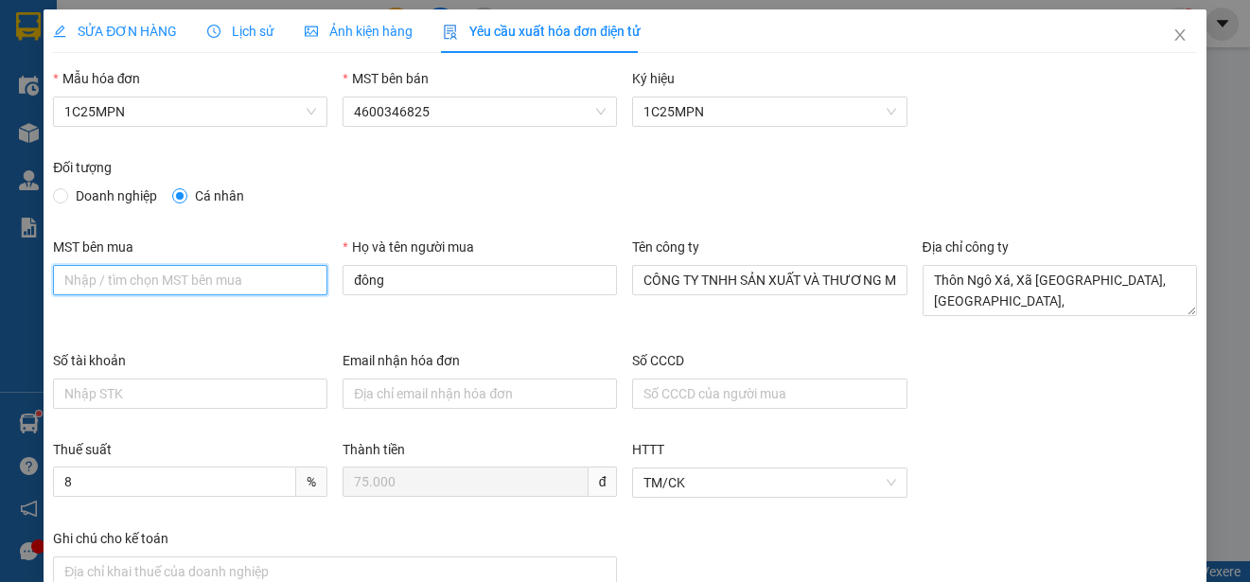
click at [63, 275] on input "MST bên mua" at bounding box center [190, 280] width 274 height 30
paste input "2301206093"
type input "2301206093"
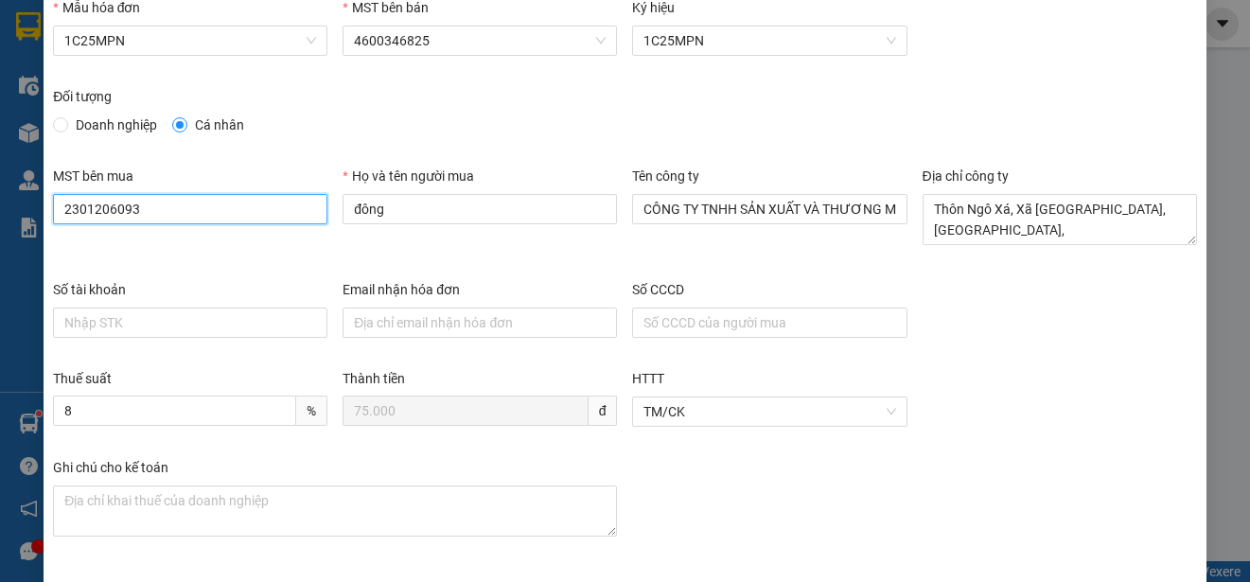
scroll to position [142, 0]
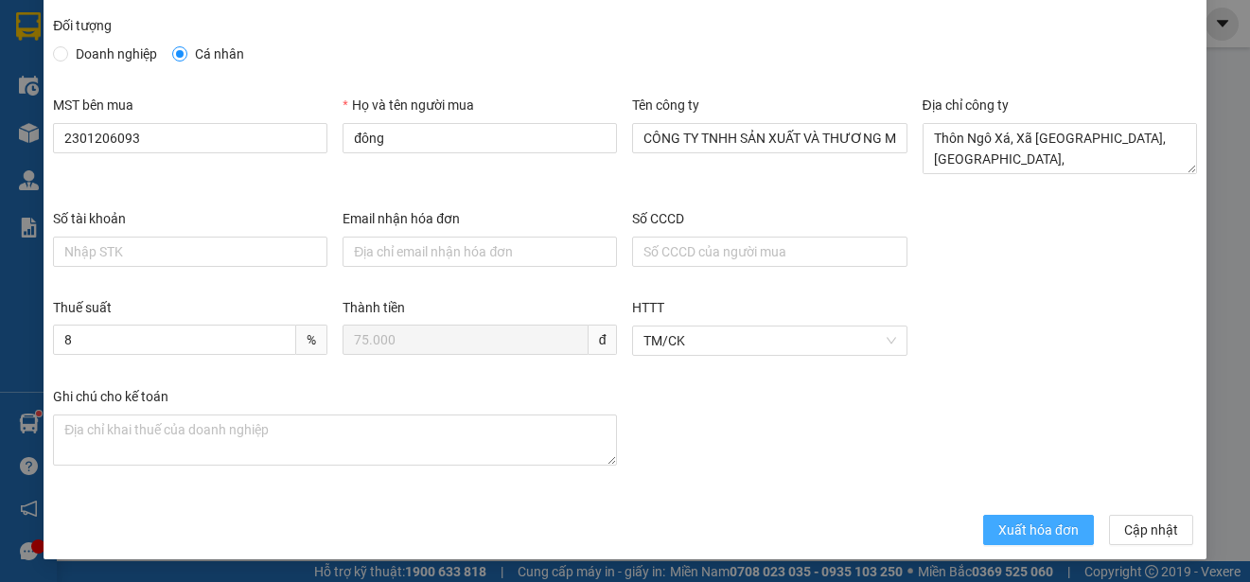
click at [1040, 535] on span "Xuất hóa đơn" at bounding box center [1038, 529] width 80 height 21
